Goal: Navigation & Orientation: Find specific page/section

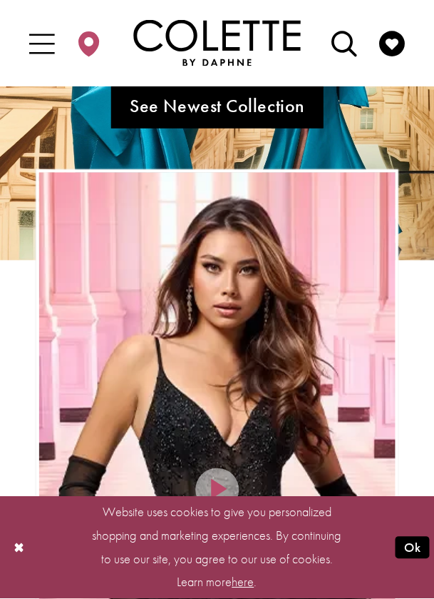
scroll to position [222, 0]
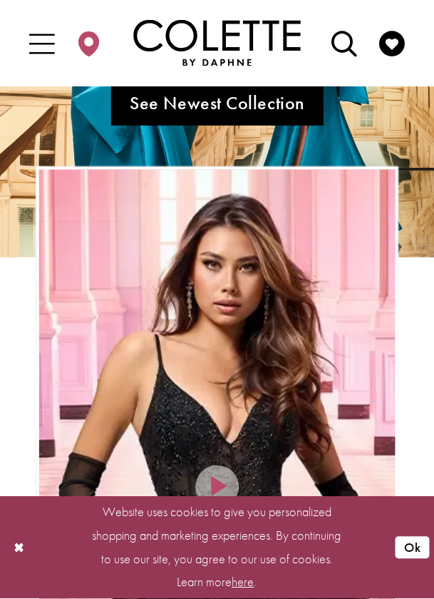
click at [411, 559] on button "Ok" at bounding box center [413, 548] width 34 height 23
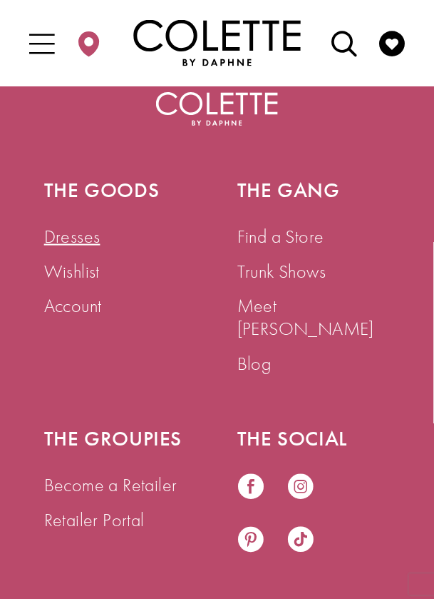
click at [82, 246] on link "Dresses" at bounding box center [72, 236] width 56 height 24
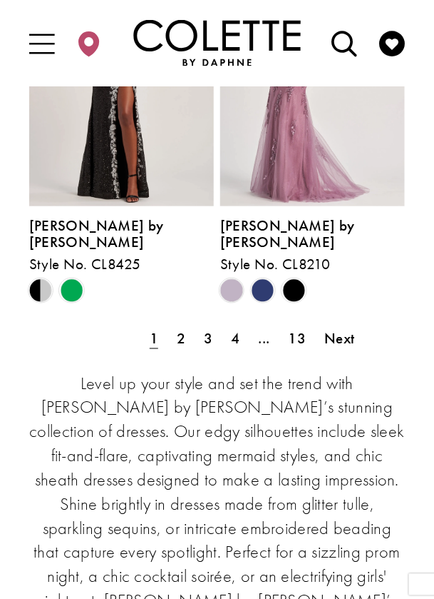
scroll to position [2600, 0]
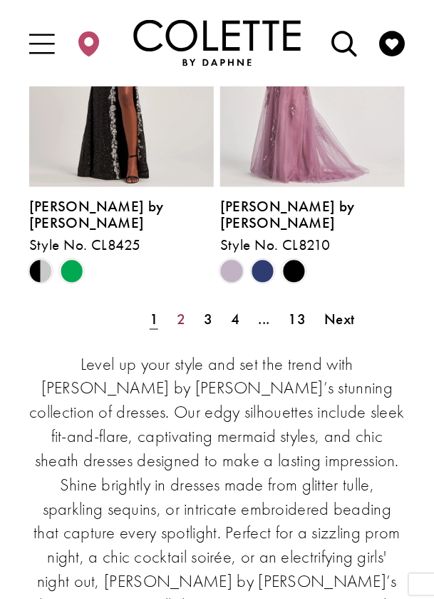
click at [185, 310] on span "2" at bounding box center [181, 319] width 9 height 19
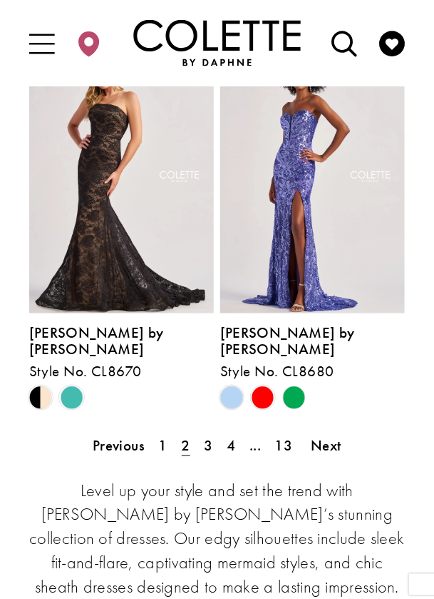
scroll to position [2487, 0]
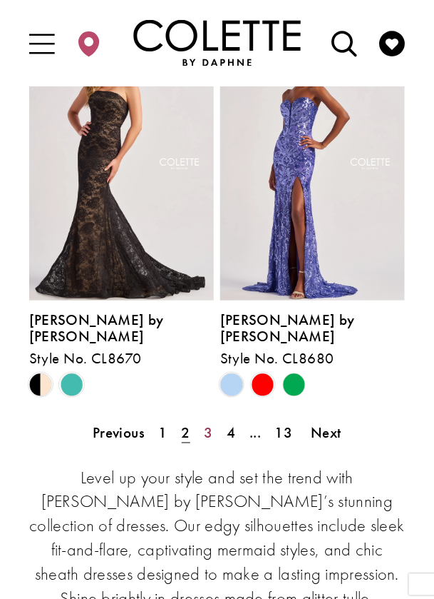
click at [207, 423] on span "3" at bounding box center [208, 432] width 9 height 19
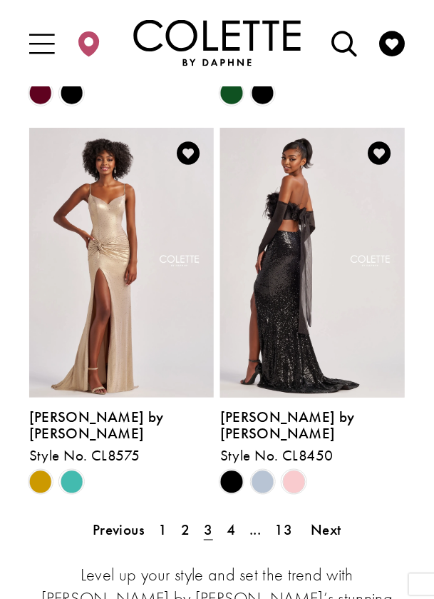
scroll to position [2391, 0]
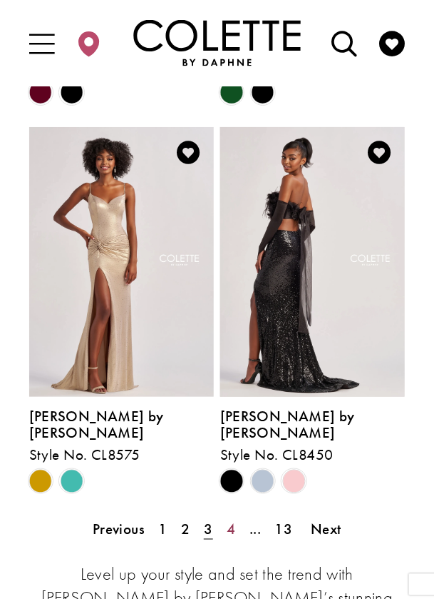
click at [232, 519] on span "4" at bounding box center [231, 528] width 9 height 19
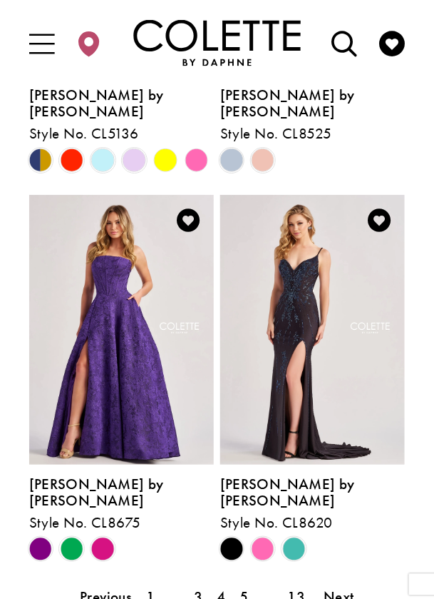
scroll to position [2325, 0]
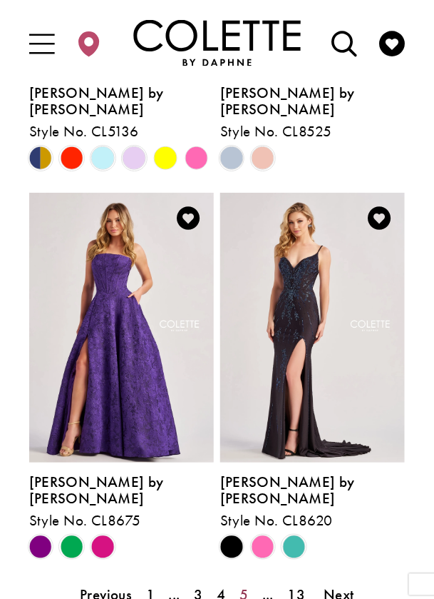
click at [249, 580] on link "5" at bounding box center [244, 595] width 23 height 30
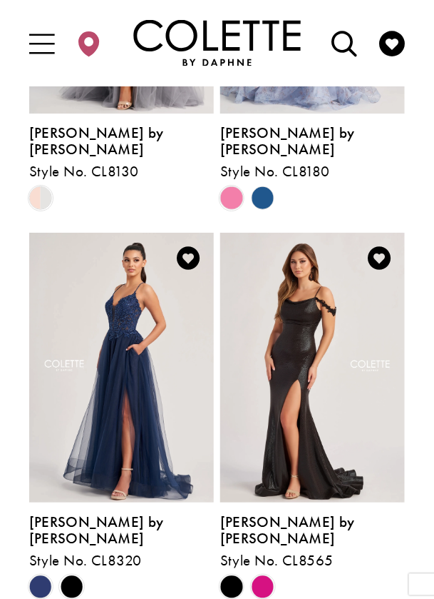
scroll to position [2289, 0]
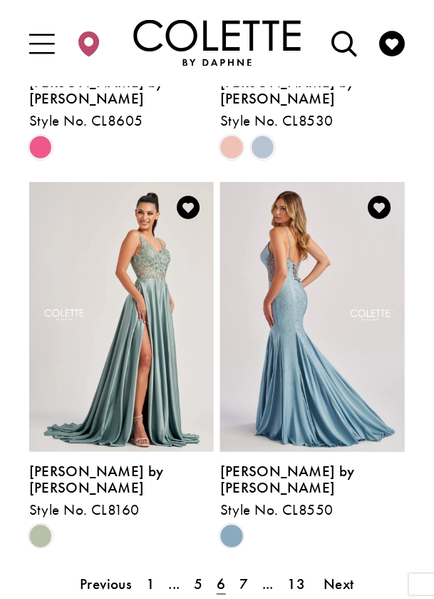
scroll to position [2337, 0]
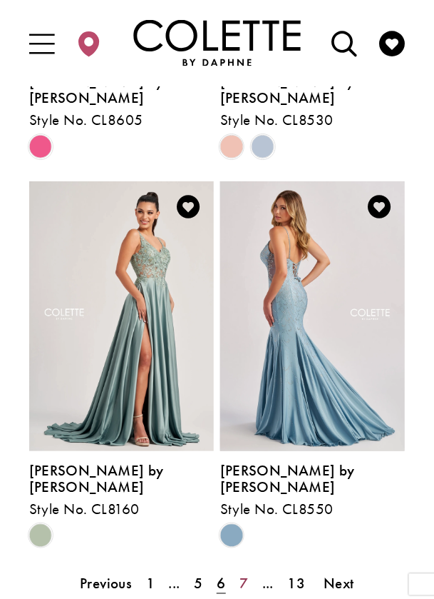
click at [250, 569] on link "7" at bounding box center [244, 584] width 23 height 30
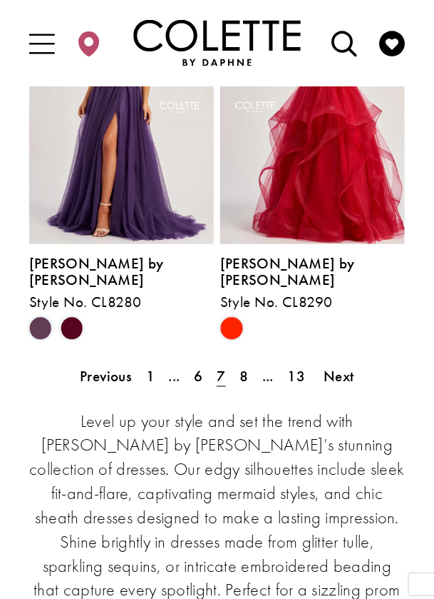
scroll to position [2538, 0]
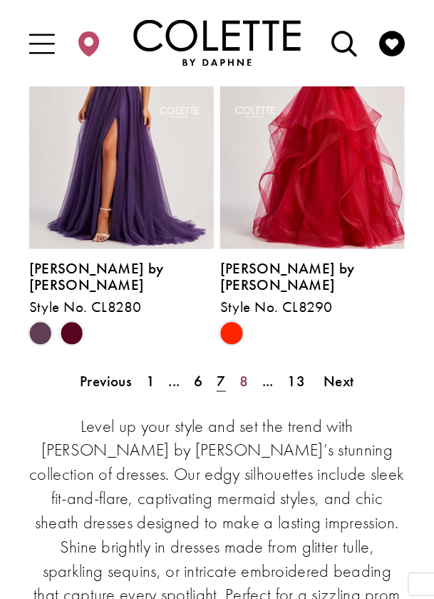
click at [245, 372] on span "8" at bounding box center [244, 381] width 9 height 19
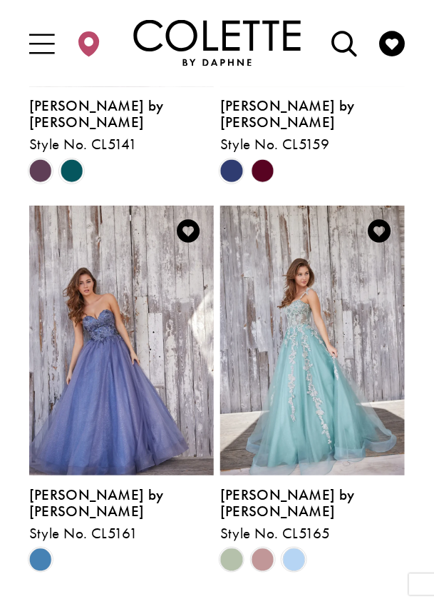
scroll to position [2308, 0]
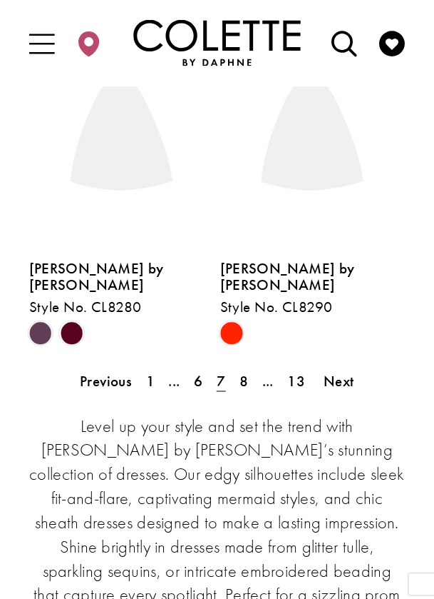
scroll to position [99, 0]
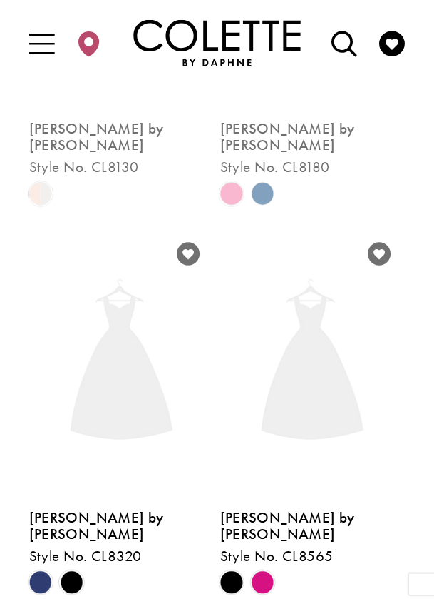
scroll to position [99, 0]
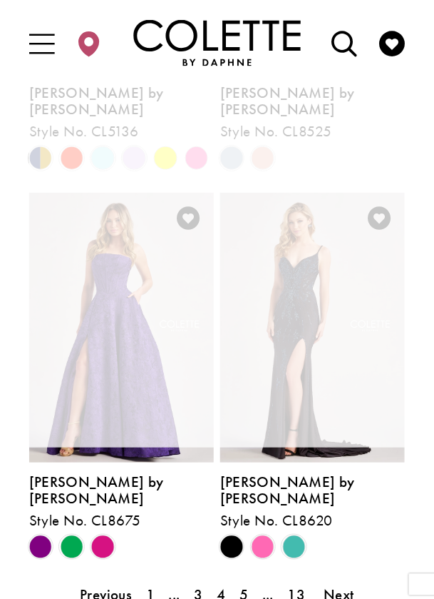
scroll to position [99, 0]
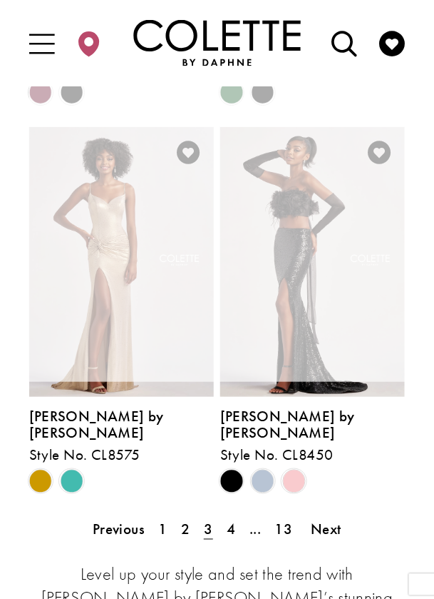
scroll to position [99, 0]
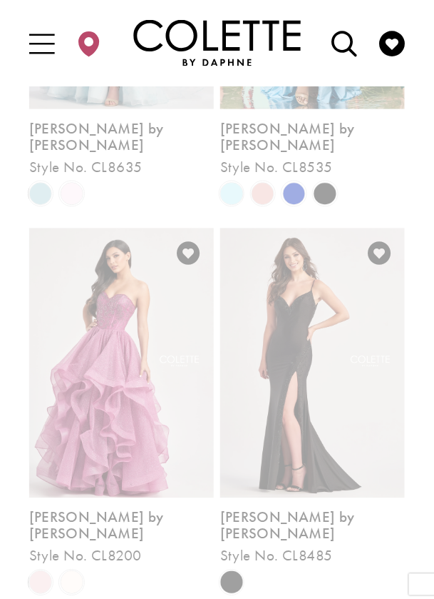
scroll to position [99, 0]
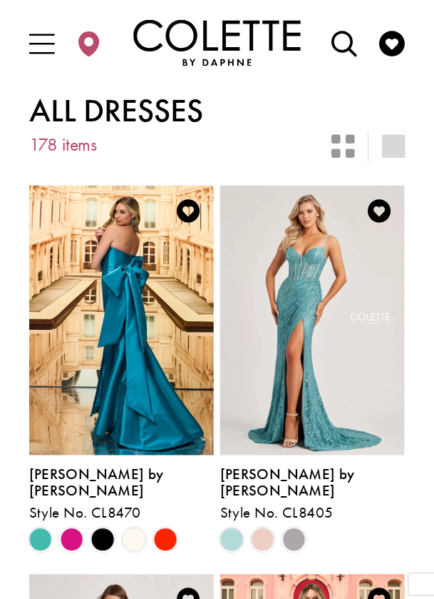
click at [44, 38] on icon "Toggle Main Navigation Menu" at bounding box center [42, 44] width 26 height 26
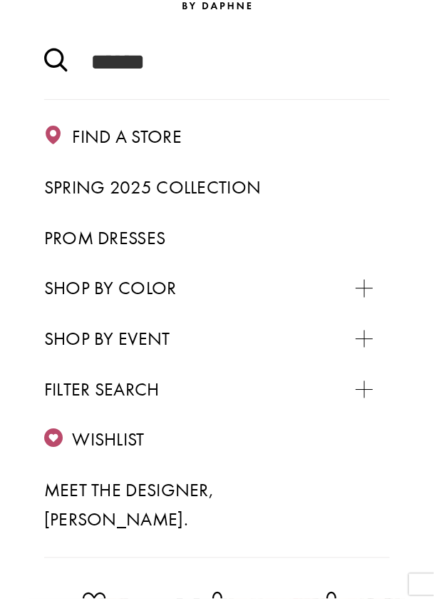
scroll to position [148, 0]
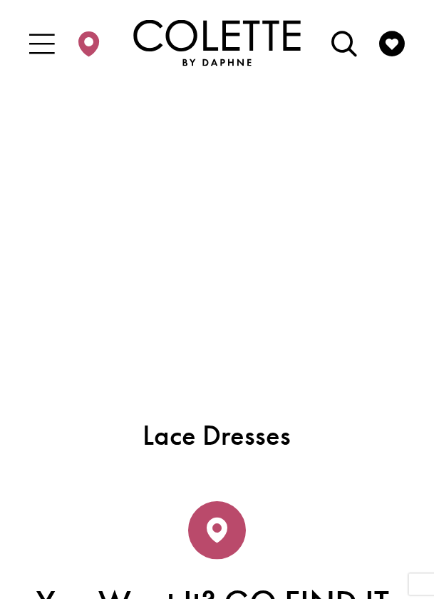
scroll to position [3900, 0]
